Goal: Information Seeking & Learning: Learn about a topic

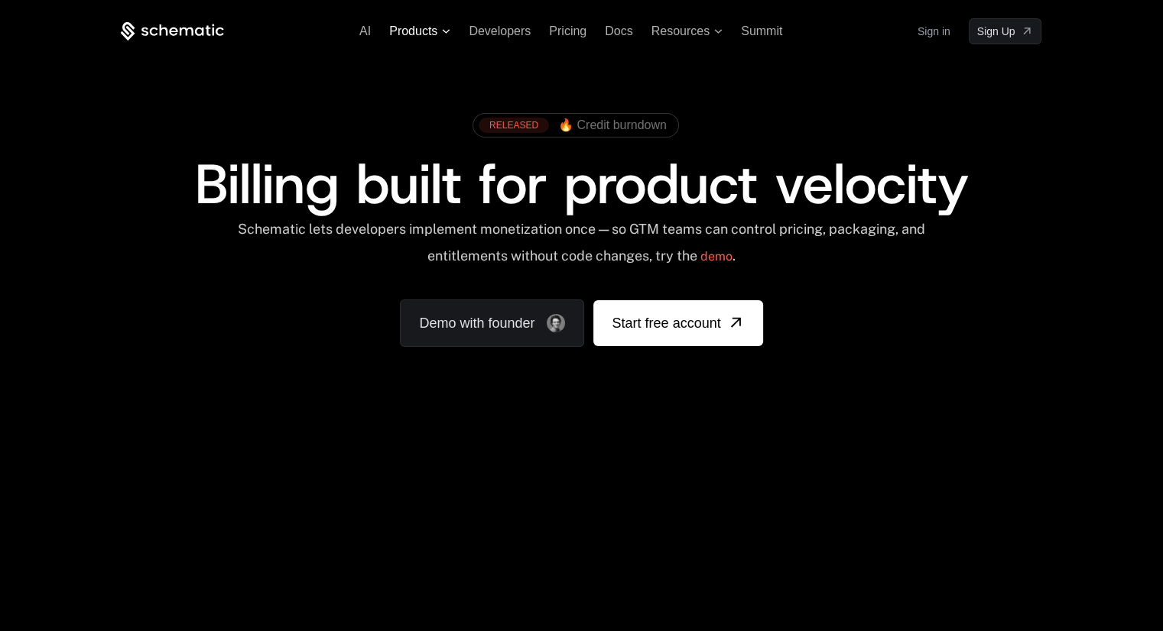
click at [436, 29] on span "Products" at bounding box center [413, 31] width 48 height 14
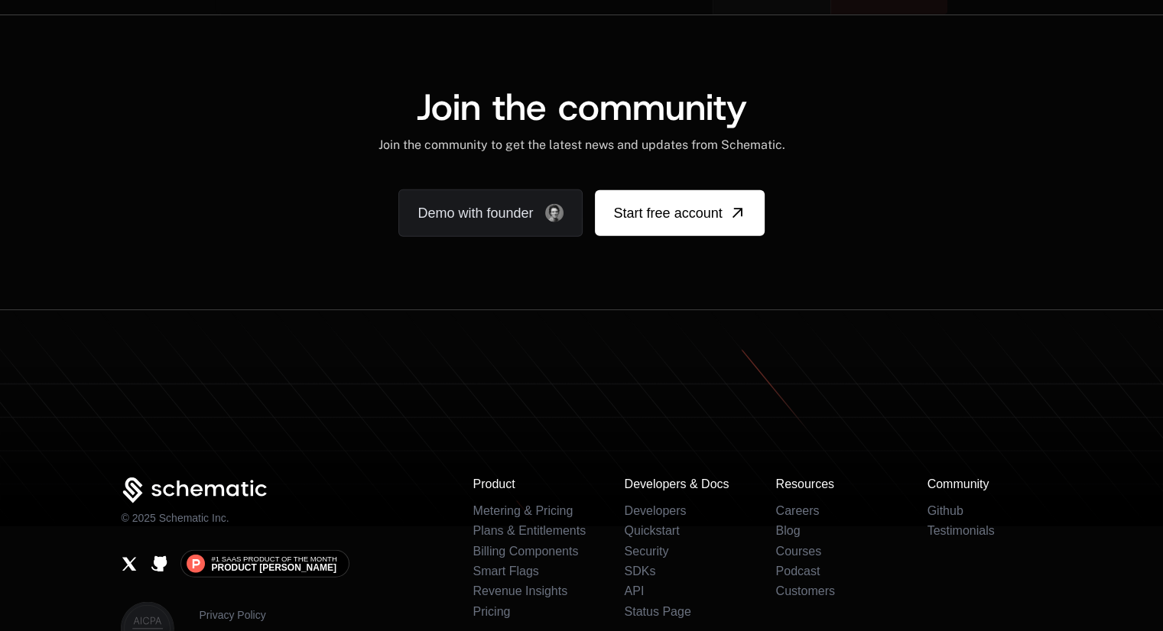
scroll to position [9403, 0]
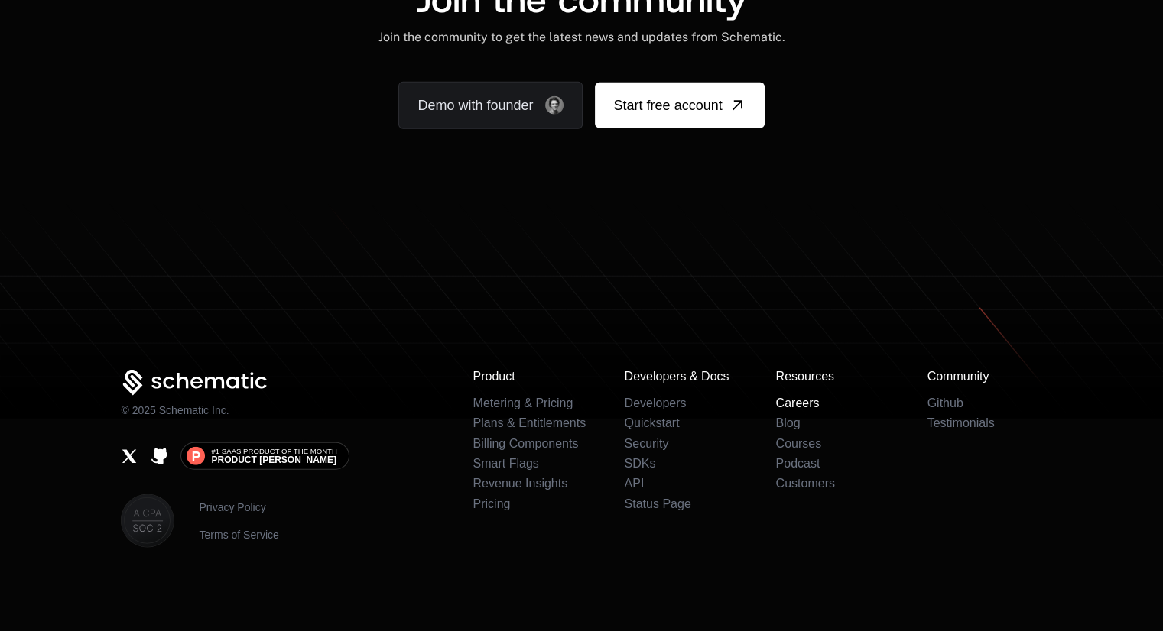
click at [807, 397] on link "Careers" at bounding box center [797, 403] width 44 height 13
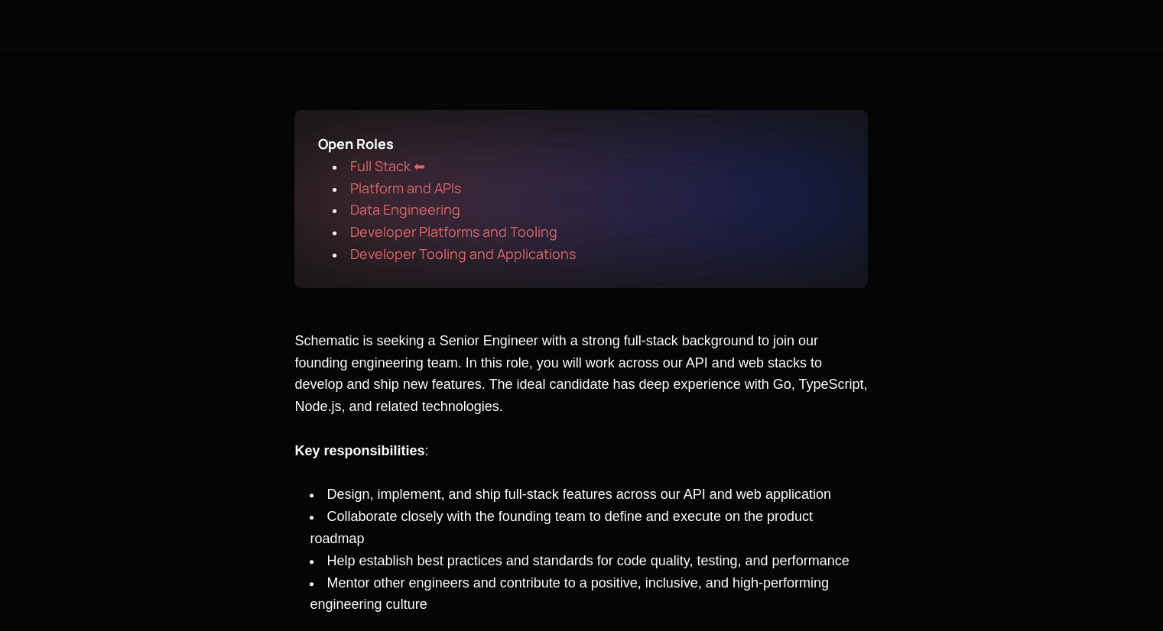
scroll to position [284, 0]
click at [422, 234] on span "Developer Platforms and Tooling" at bounding box center [452, 231] width 207 height 18
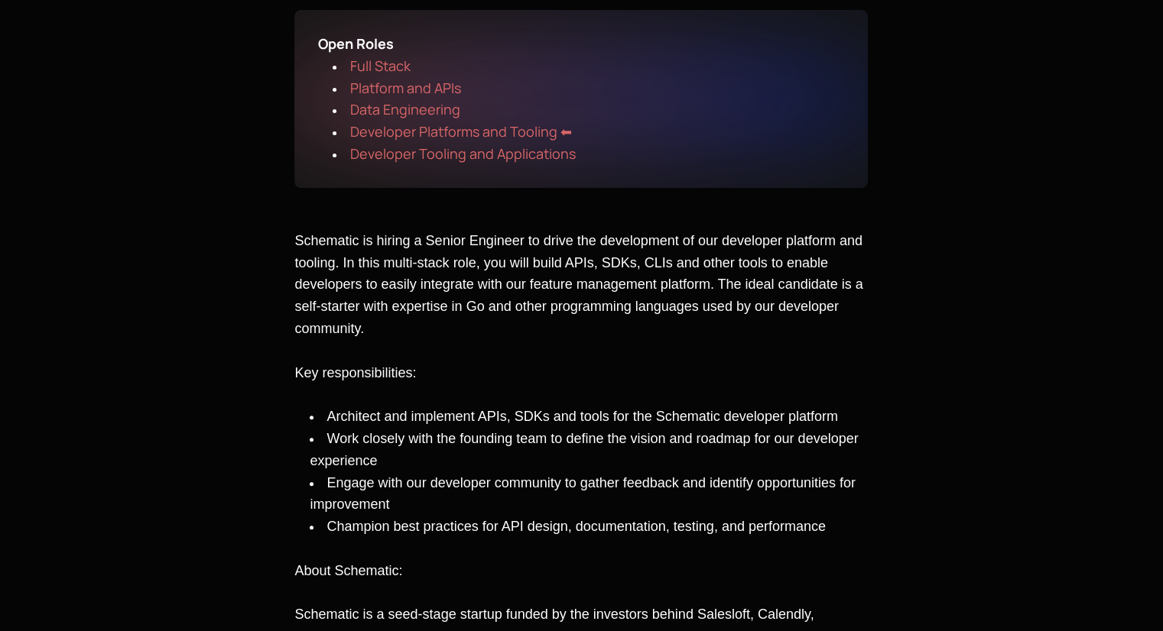
scroll to position [401, 0]
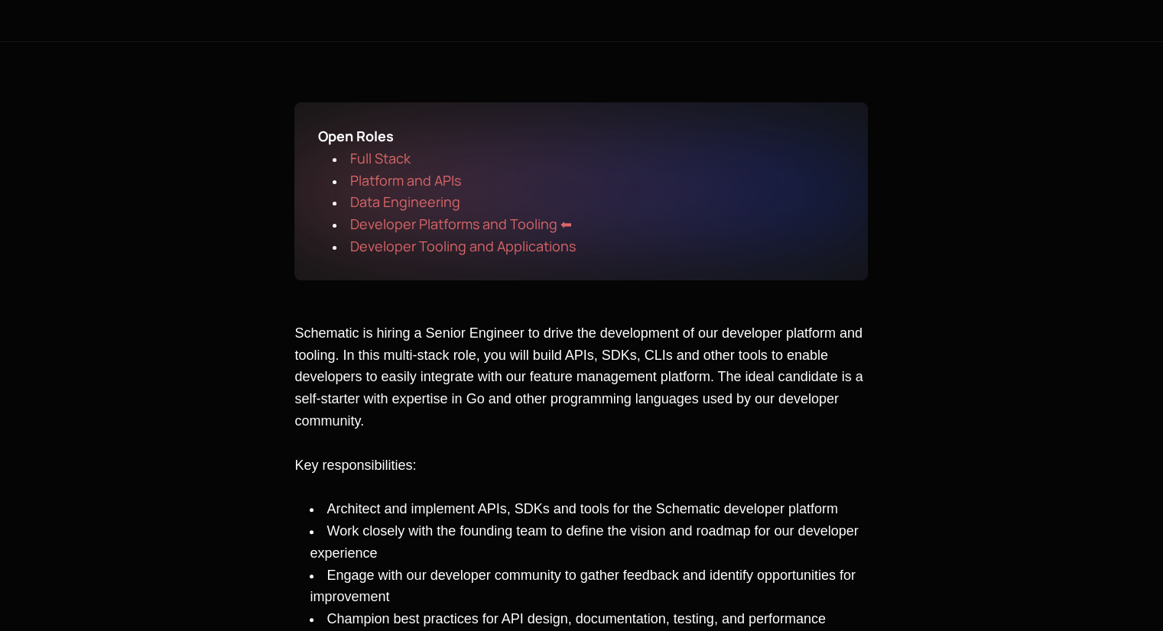
click at [403, 245] on span "Developer Tooling and Applications" at bounding box center [462, 246] width 226 height 18
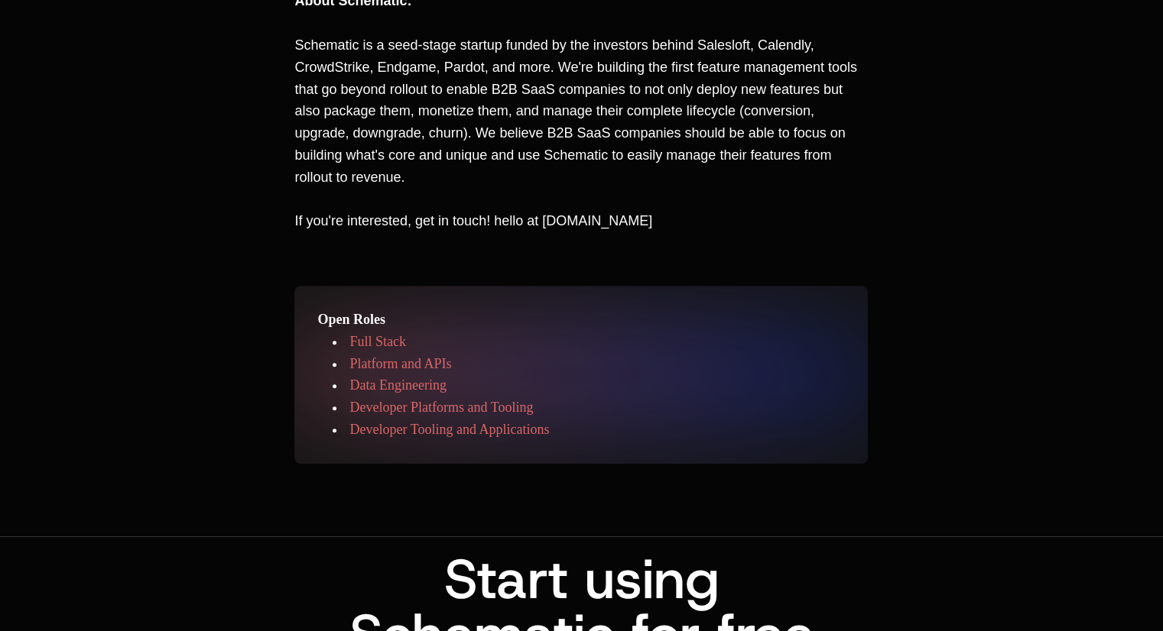
scroll to position [1194, 0]
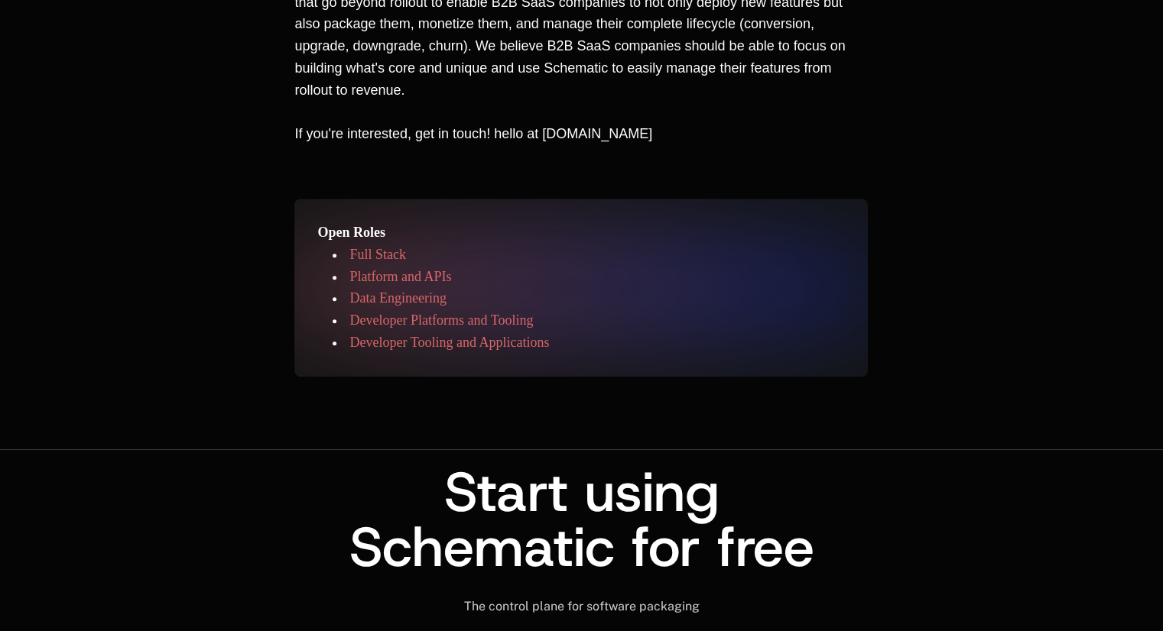
click at [403, 300] on span "Data Engineering" at bounding box center [397, 298] width 96 height 15
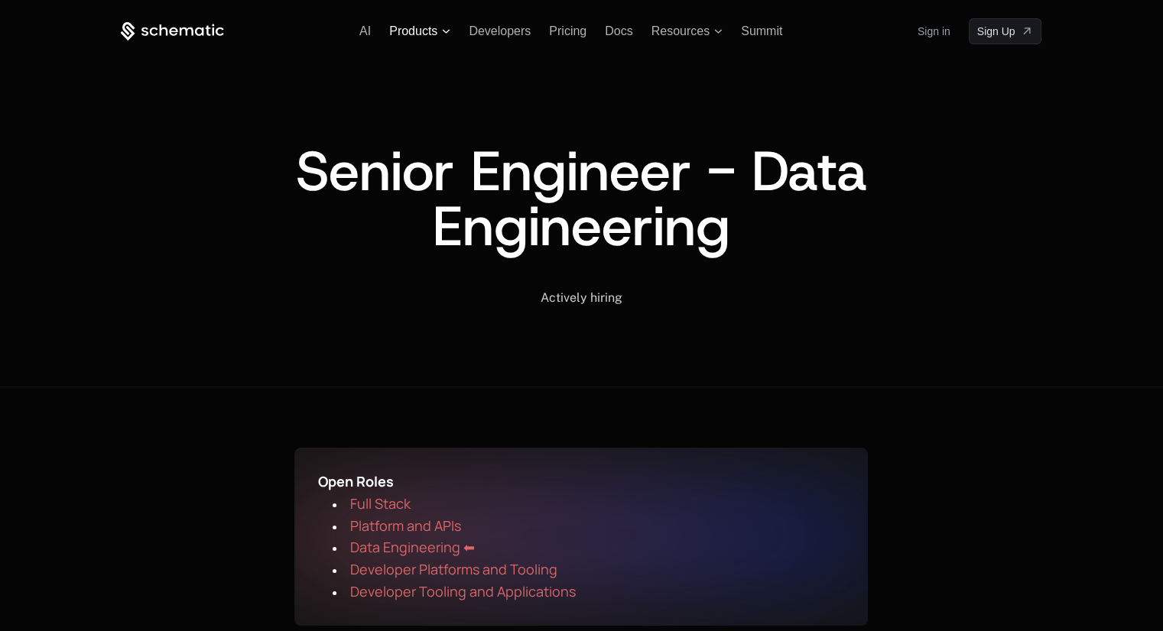
click at [432, 30] on span "Products" at bounding box center [413, 31] width 48 height 14
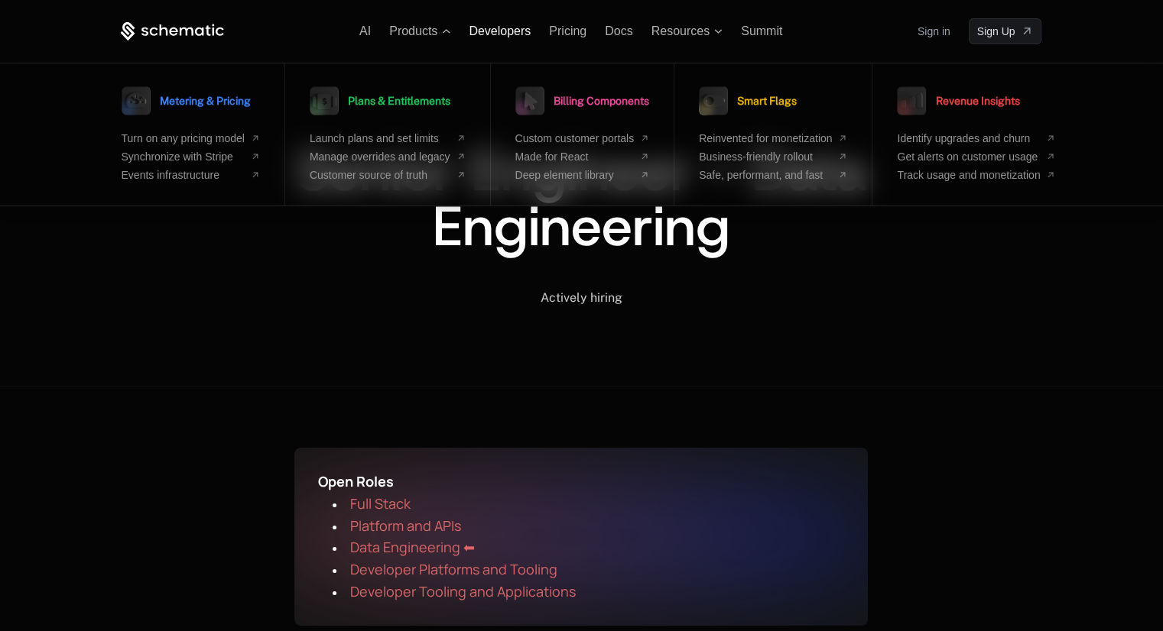
click at [485, 30] on span "Developers" at bounding box center [500, 30] width 62 height 13
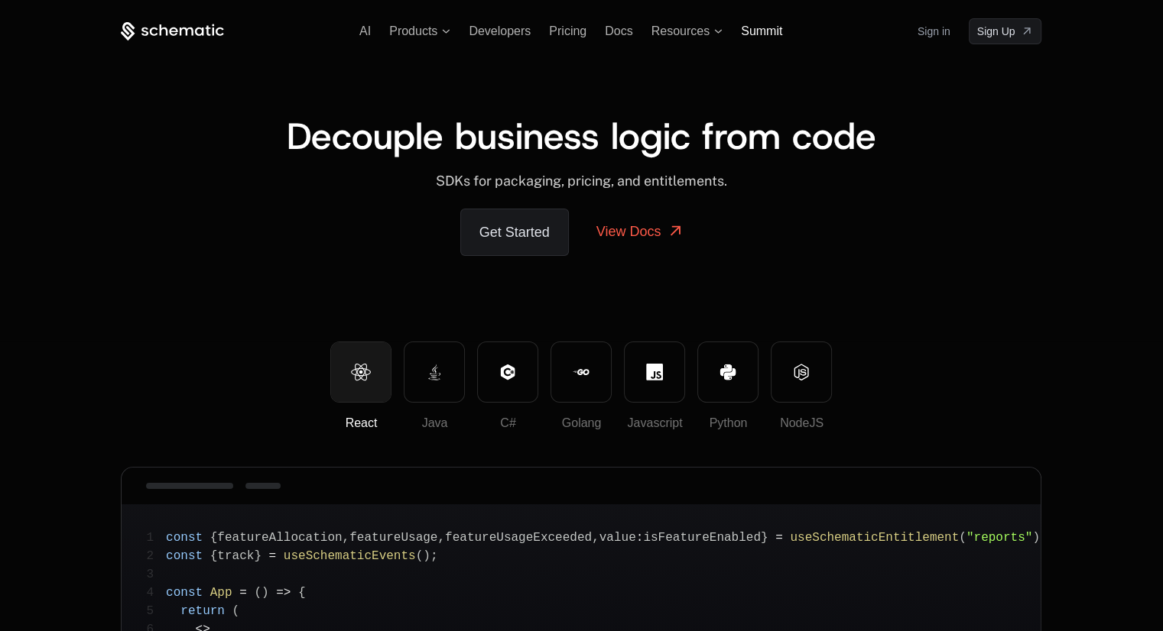
click at [768, 28] on span "Summit" at bounding box center [761, 30] width 41 height 13
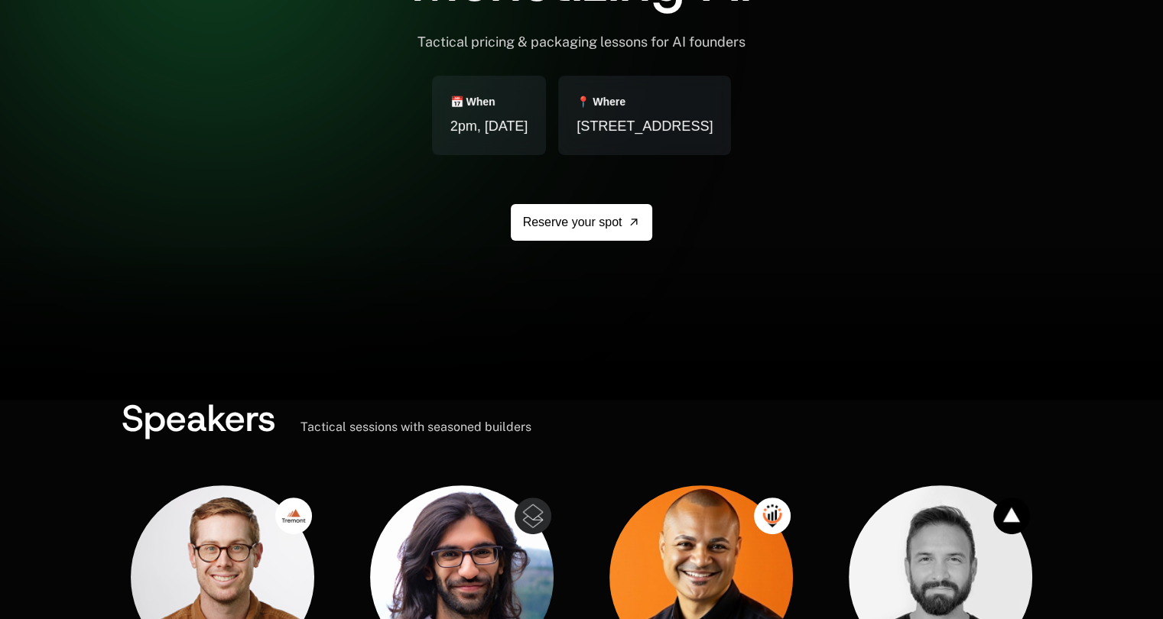
scroll to position [518, 11]
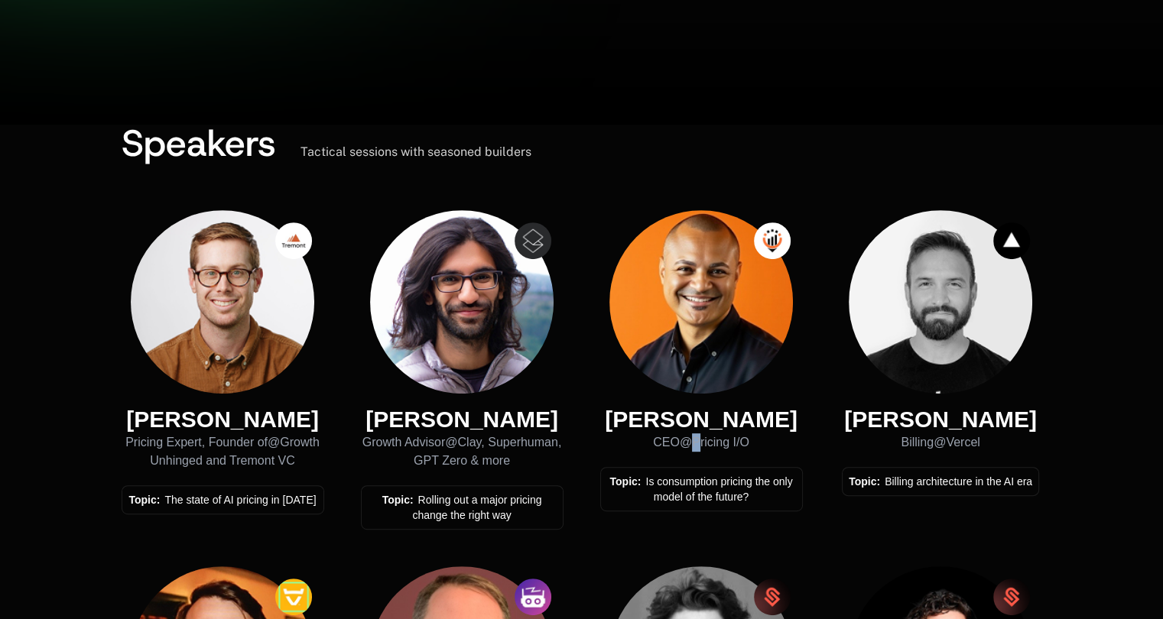
click at [687, 440] on div "CEO @ Pricing I/O" at bounding box center [701, 442] width 203 height 18
drag, startPoint x: 687, startPoint y: 440, endPoint x: 755, endPoint y: 437, distance: 68.1
click at [755, 437] on div "CEO @ Pricing I/O" at bounding box center [701, 442] width 203 height 18
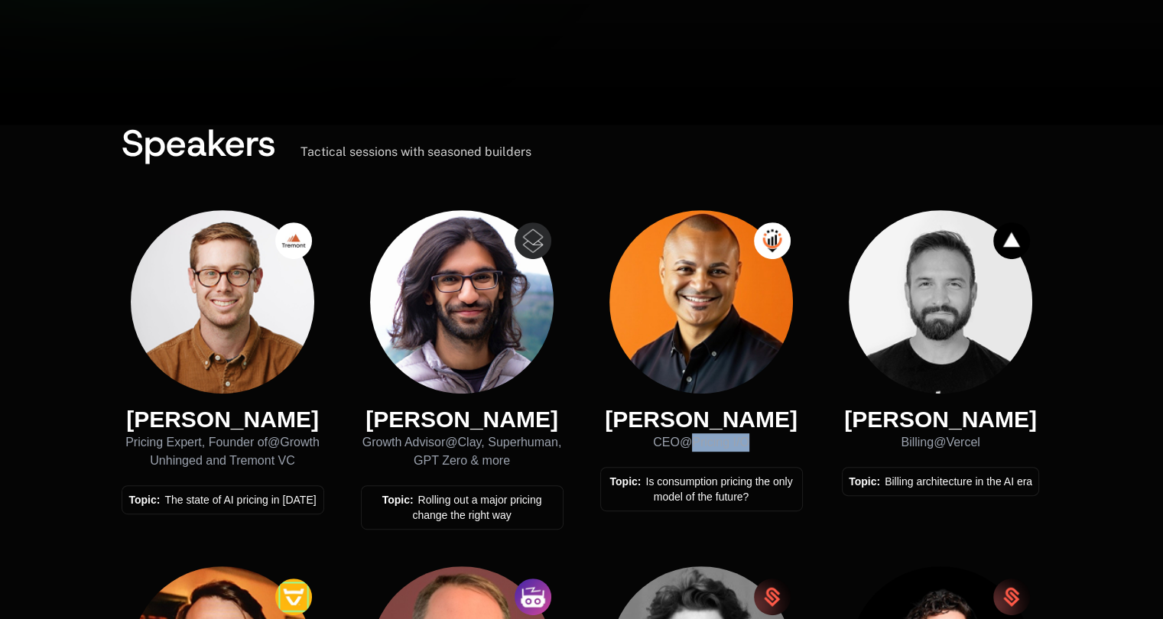
copy div "Pricing I/O"
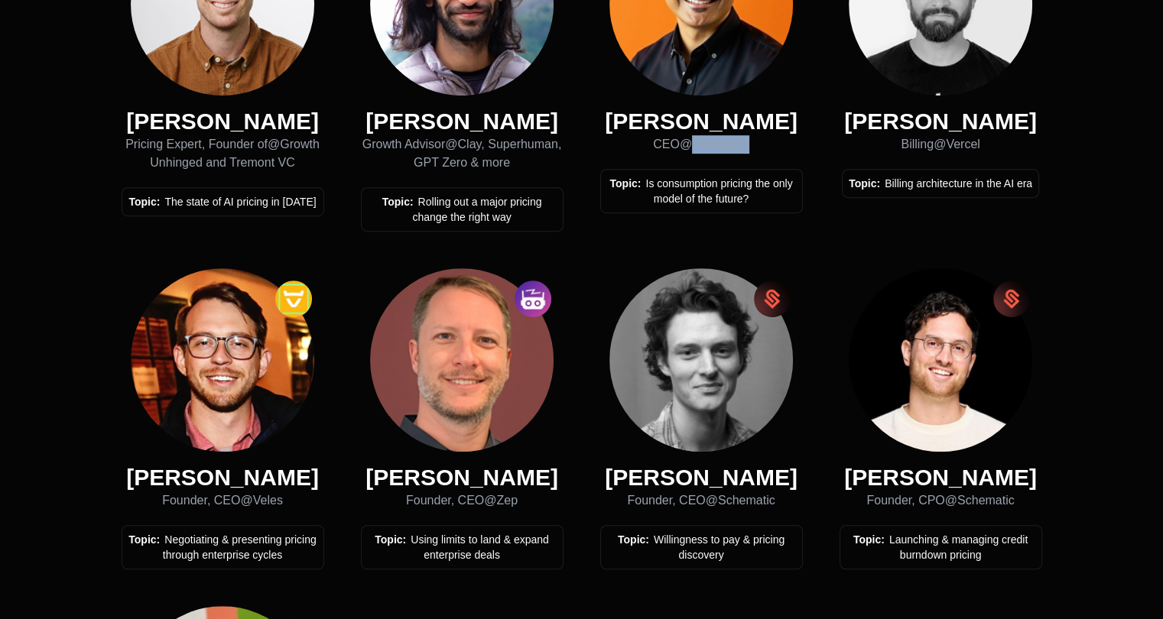
scroll to position [816, 11]
click at [770, 478] on div "[PERSON_NAME]" at bounding box center [701, 478] width 203 height 28
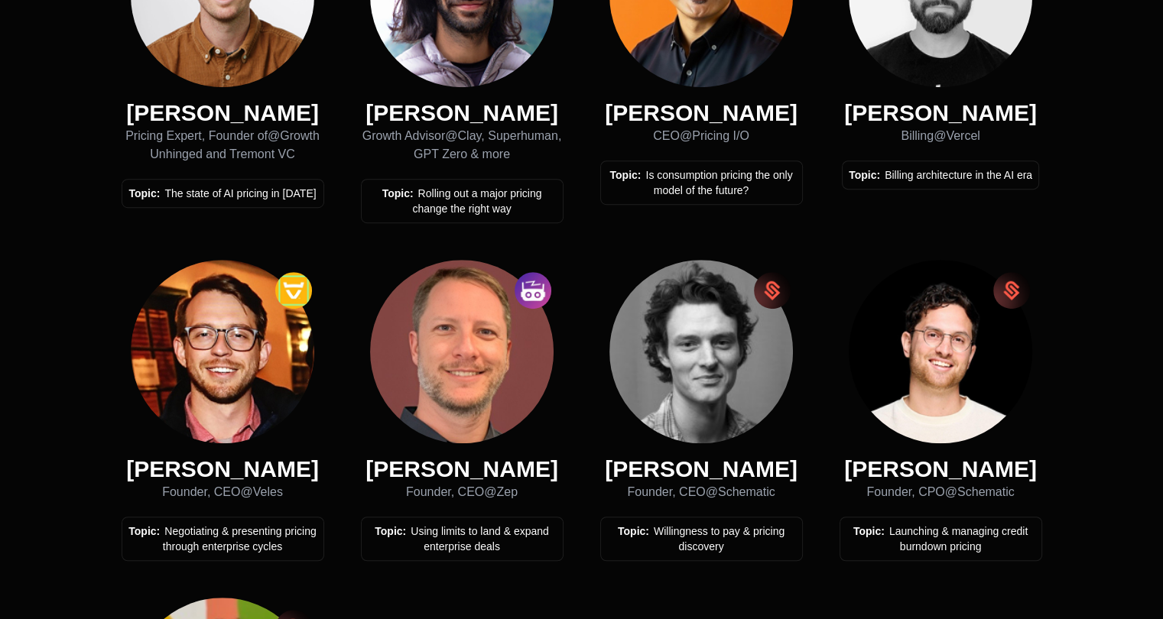
scroll to position [831, 6]
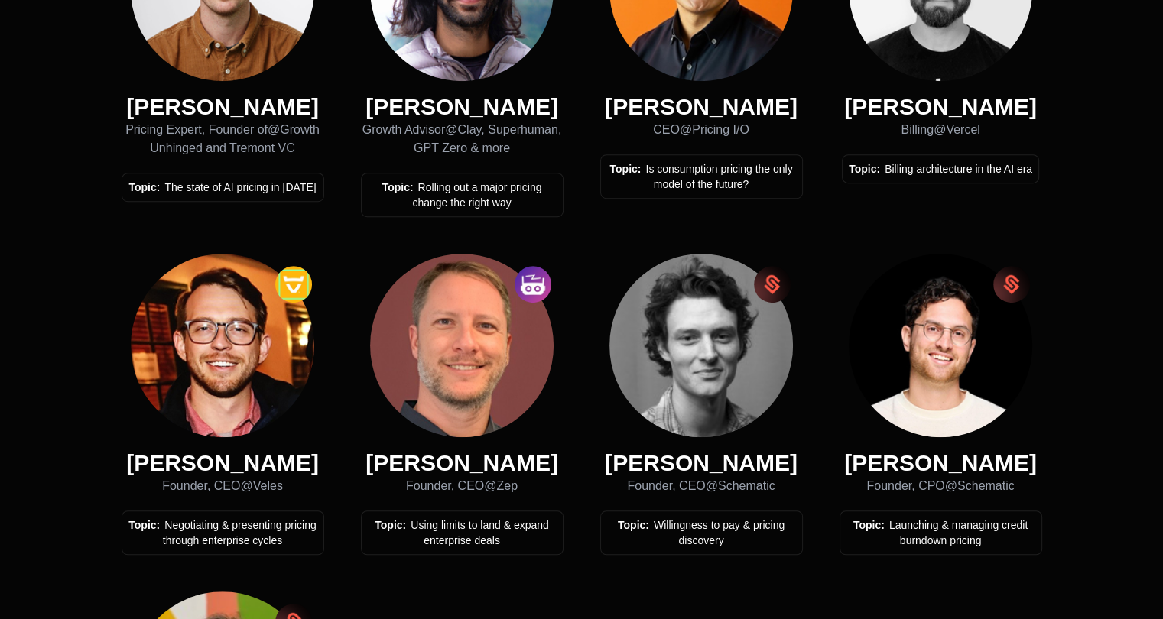
click at [517, 288] on img at bounding box center [533, 284] width 37 height 37
click at [500, 343] on img at bounding box center [461, 345] width 183 height 183
drag, startPoint x: 254, startPoint y: 485, endPoint x: 291, endPoint y: 485, distance: 36.7
click at [291, 485] on div "Founder, CEO @ Veles" at bounding box center [223, 486] width 203 height 18
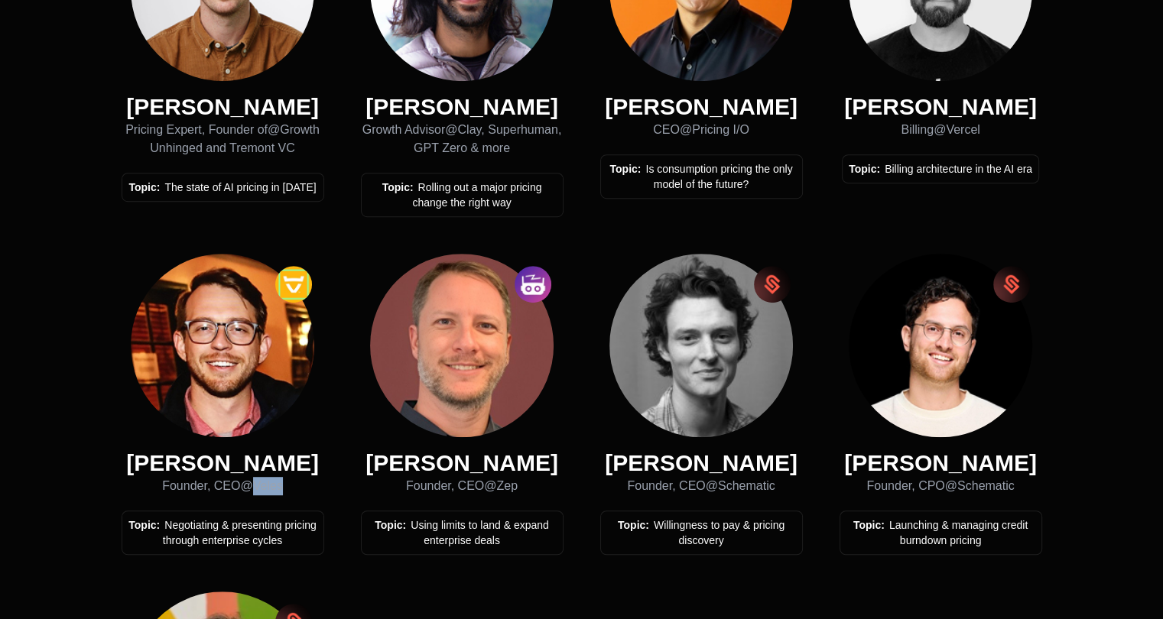
drag, startPoint x: 291, startPoint y: 485, endPoint x: 255, endPoint y: 484, distance: 35.2
click at [255, 484] on div "Founder, CEO @ Veles" at bounding box center [223, 486] width 203 height 18
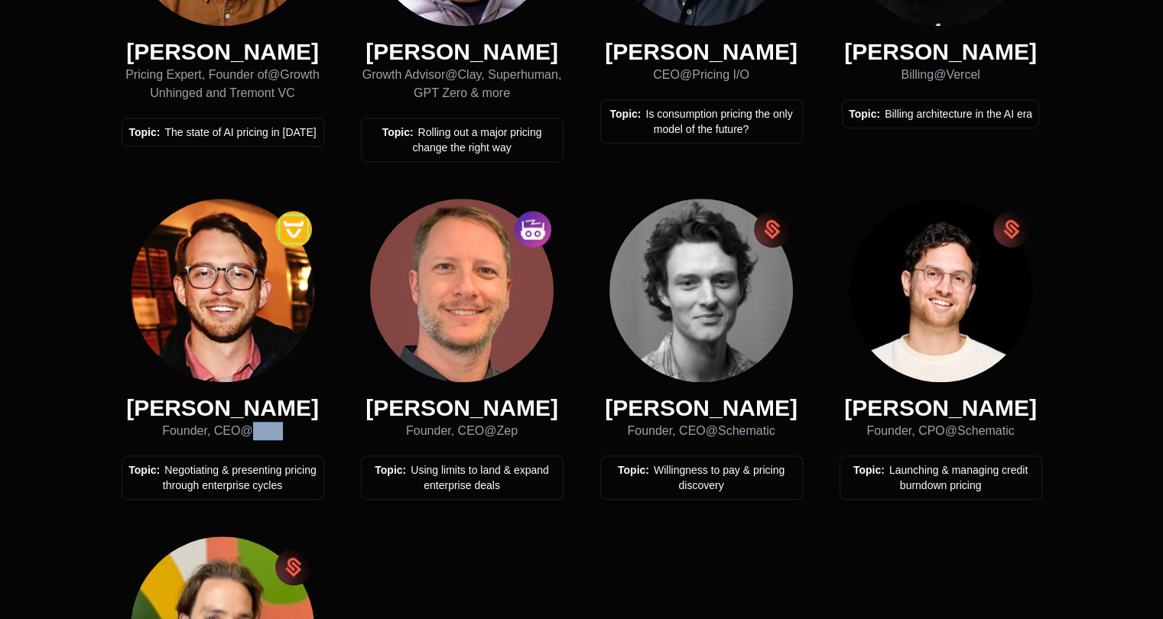
scroll to position [887, 6]
drag, startPoint x: 496, startPoint y: 430, endPoint x: 520, endPoint y: 427, distance: 23.8
click at [520, 427] on div "Founder, CEO @ Zep" at bounding box center [462, 430] width 203 height 18
copy div "Zep"
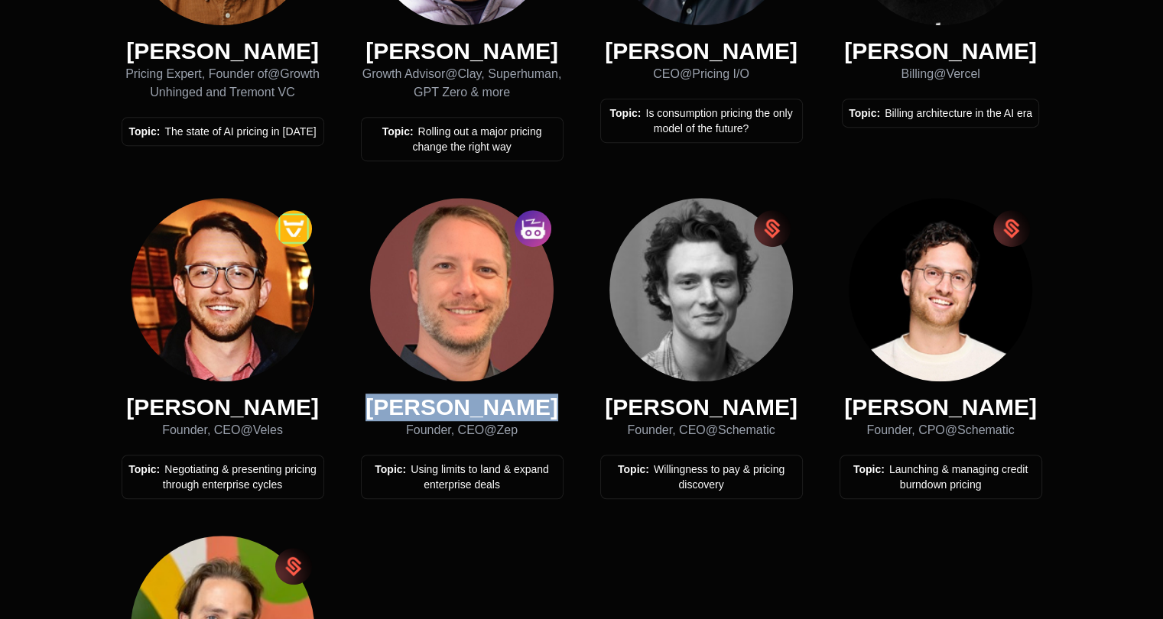
drag, startPoint x: 389, startPoint y: 414, endPoint x: 565, endPoint y: 404, distance: 176.1
click at [565, 404] on div "[PERSON_NAME] Pricing Expert, Founder of @ Growth Unhinged and Tremont VC Topic…" at bounding box center [582, 339] width 920 height 995
copy div "[PERSON_NAME]"
